Goal: Task Accomplishment & Management: Manage account settings

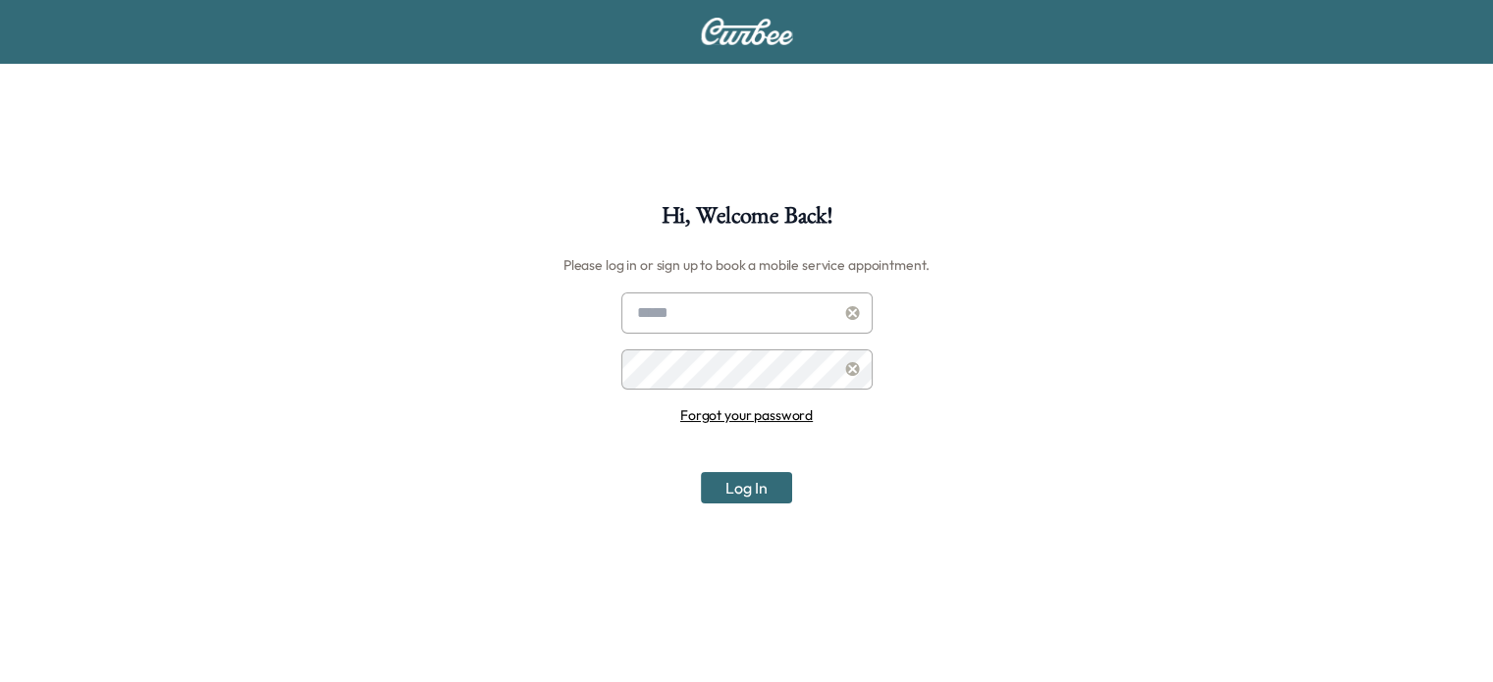
type input "**********"
click at [760, 479] on button "Log In" at bounding box center [746, 487] width 91 height 31
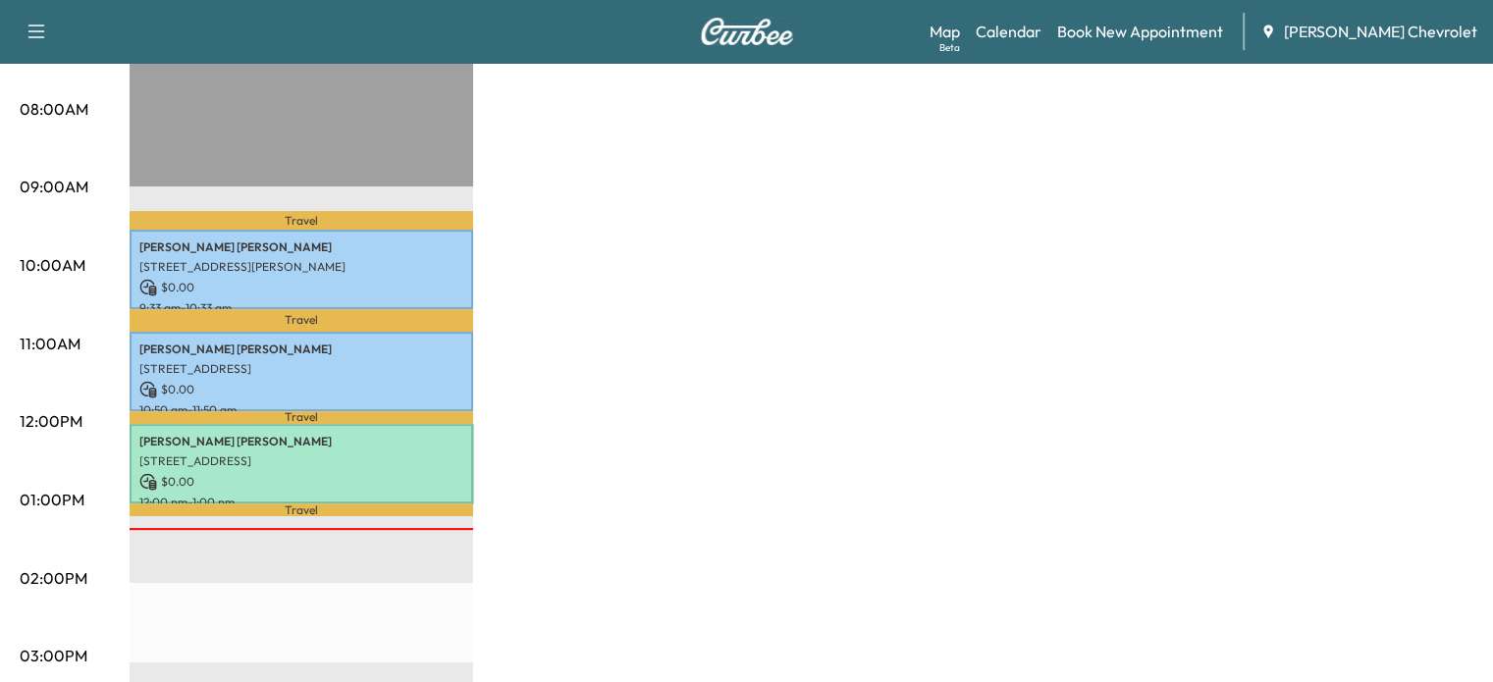
scroll to position [501, 0]
